Goal: Use online tool/utility: Utilize a website feature to perform a specific function

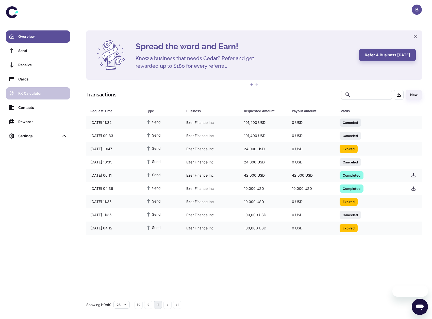
click at [43, 94] on div "FX Calculator" at bounding box center [42, 94] width 49 height 6
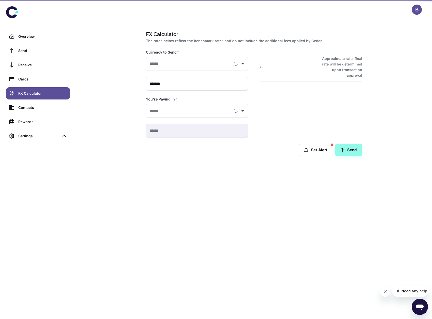
type input "**********"
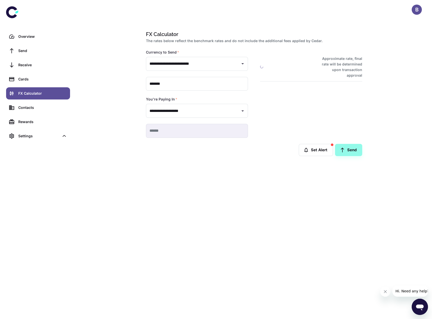
type input "**********"
